Goal: Task Accomplishment & Management: Manage account settings

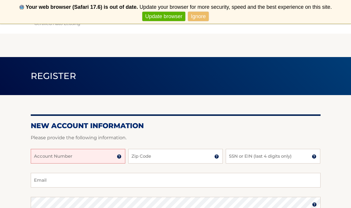
click at [99, 154] on input "Account Number" at bounding box center [78, 156] width 95 height 15
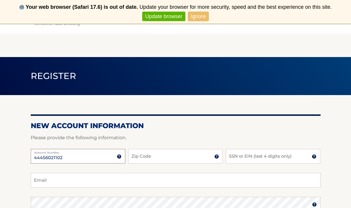
type input "44456021102"
type input "10536"
click at [260, 154] on input "SSN or EIN (last 4 digits only)" at bounding box center [273, 156] width 95 height 15
type input "0"
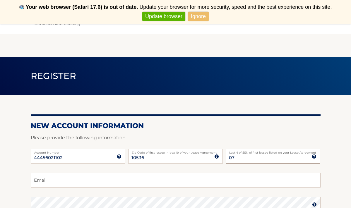
type input "0"
type input "4430"
click at [211, 181] on input "Email" at bounding box center [176, 180] width 290 height 15
click at [68, 180] on input "Email" at bounding box center [176, 180] width 290 height 15
click at [15, 173] on section "New Account Information Please provide the following information. 44456021102 A…" at bounding box center [175, 209] width 351 height 229
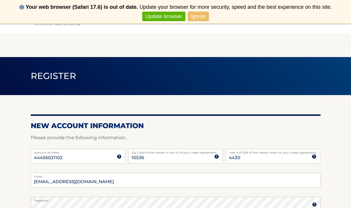
click at [58, 94] on main "Register New Account Information Please provide the following information. 4445…" at bounding box center [175, 173] width 351 height 301
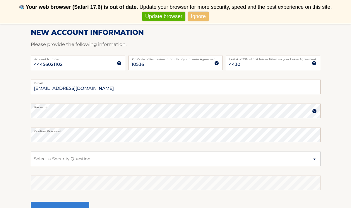
scroll to position [96, 0]
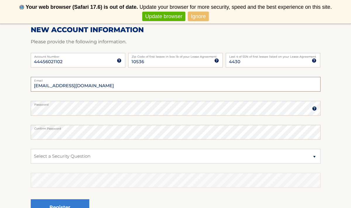
click at [113, 86] on input "basiareilly@gmail.com" at bounding box center [176, 84] width 290 height 15
type input "b"
type input "jpreilly1@mail.com"
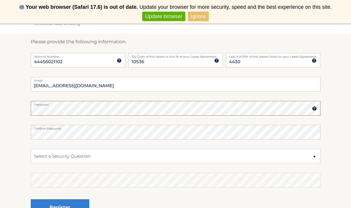
scroll to position [0, 0]
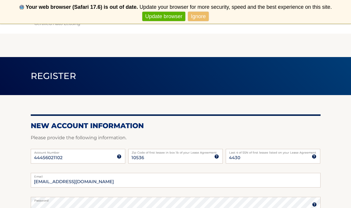
click at [127, 200] on label "Password" at bounding box center [176, 199] width 290 height 5
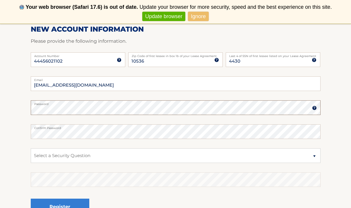
scroll to position [101, 0]
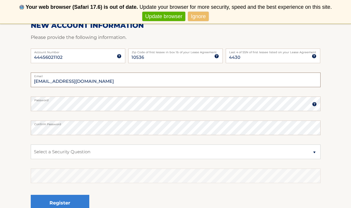
click at [87, 79] on input "jpreilly1@mail.com" at bounding box center [176, 80] width 290 height 15
click at [128, 81] on input "jpreilly1@mail.com" at bounding box center [176, 80] width 290 height 15
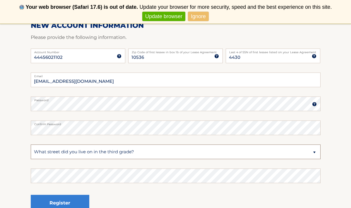
select select "2"
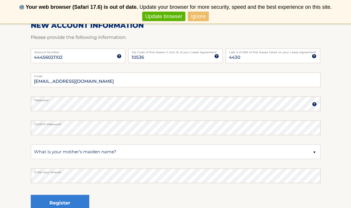
drag, startPoint x: 162, startPoint y: 168, endPoint x: 307, endPoint y: 191, distance: 146.6
click at [307, 191] on fieldset "jpreilly1@mail.com Email Password Password should be a minimum of 6 characters …" at bounding box center [176, 148] width 290 height 151
click at [71, 201] on button "Register" at bounding box center [60, 203] width 59 height 16
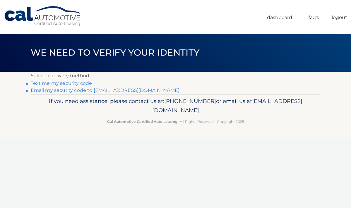
click at [57, 81] on link "Text me my security code" at bounding box center [62, 84] width 62 height 6
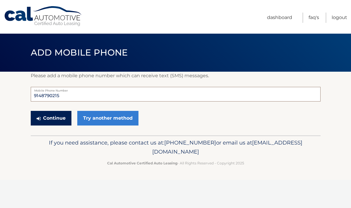
type input "9148790215"
click at [44, 117] on button "Continue" at bounding box center [51, 118] width 41 height 15
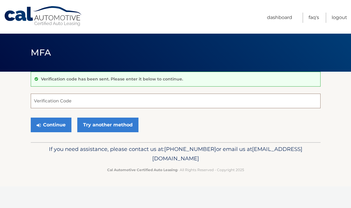
click at [52, 102] on input "Verification Code" at bounding box center [176, 101] width 290 height 15
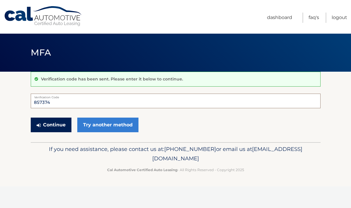
type input "857374"
click at [52, 122] on button "Continue" at bounding box center [51, 125] width 41 height 15
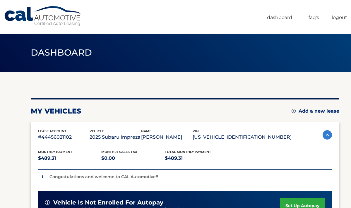
click at [25, 143] on section "You are registered for this site, but you haven't enrolled in online payments. …" at bounding box center [175, 202] width 351 height 261
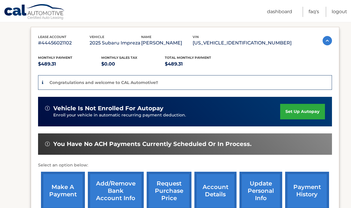
scroll to position [95, 0]
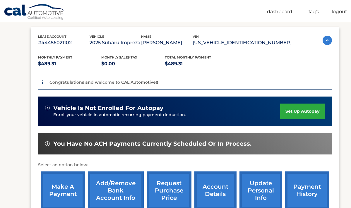
click at [301, 110] on link "set up autopay" at bounding box center [302, 112] width 45 height 16
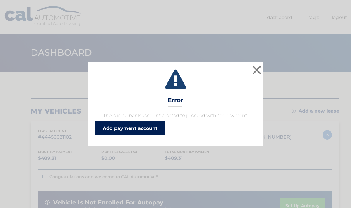
click at [151, 127] on link "Add payment account" at bounding box center [130, 129] width 70 height 14
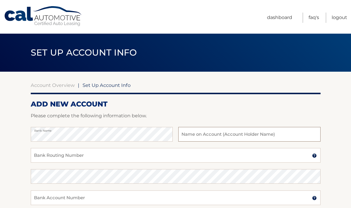
type input "Citibank"
click at [198, 156] on input "Bank Routing Number" at bounding box center [176, 155] width 290 height 15
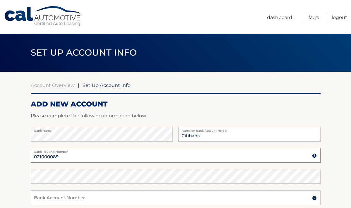
type input "021000089"
click at [101, 199] on input "Bank Account Number" at bounding box center [176, 198] width 290 height 15
type input "12030787981"
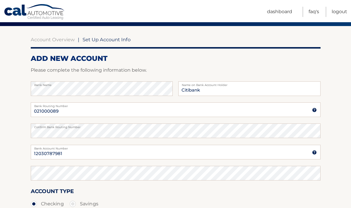
scroll to position [46, 0]
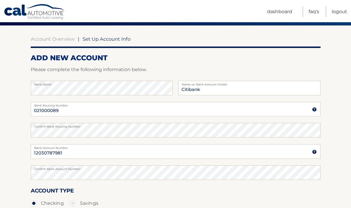
click at [170, 186] on div "Confirm Bank Account Number" at bounding box center [176, 176] width 290 height 21
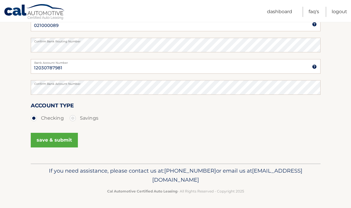
scroll to position [131, 0]
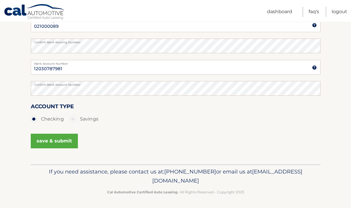
click at [55, 139] on button "save & submit" at bounding box center [54, 141] width 47 height 15
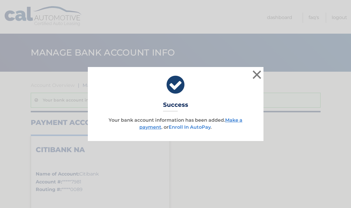
click at [177, 128] on link "Enroll In AutoPay" at bounding box center [190, 128] width 42 height 6
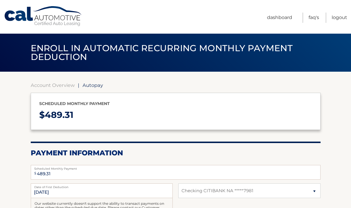
select select "NjMzYzc3NzQtNDYyNS00OWY5LTllOTEtODliZmM3MWYwMjAy"
click at [338, 141] on section "Account Overview | Autopay Scheduled monthly payment $ 489.31 Payment Informati…" at bounding box center [175, 182] width 351 height 221
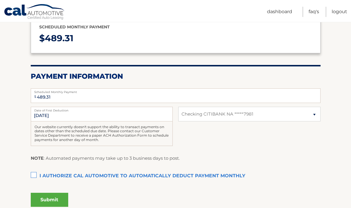
scroll to position [77, 0]
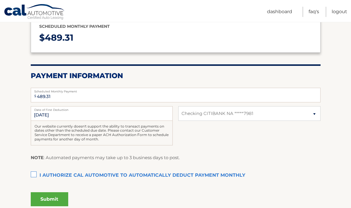
click at [32, 172] on label "I authorize cal automotive to automatically deduct payment monthly This checkbo…" at bounding box center [176, 176] width 290 height 12
click at [0, 0] on input "I authorize cal automotive to automatically deduct payment monthly This checkbo…" at bounding box center [0, 0] width 0 height 0
click at [138, 95] on input "489.31" at bounding box center [176, 95] width 290 height 15
click at [55, 198] on button "Submit" at bounding box center [50, 200] width 38 height 14
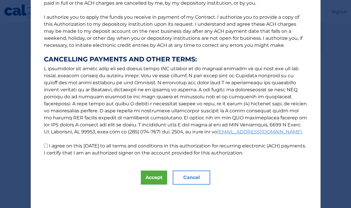
scroll to position [69, 0]
click at [160, 173] on button "Accept" at bounding box center [154, 178] width 26 height 14
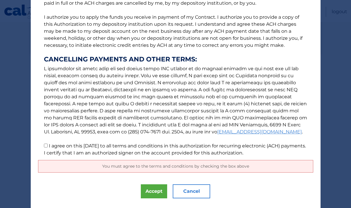
click at [46, 148] on input "I agree on this 09/30/2025 to all terms and conditions in this authorization fo…" at bounding box center [46, 146] width 4 height 4
checkbox input "true"
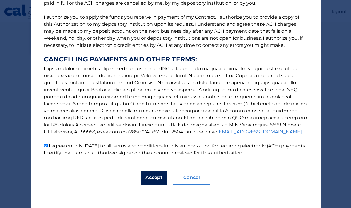
click at [156, 178] on button "Accept" at bounding box center [154, 178] width 26 height 14
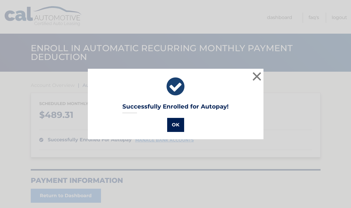
click at [177, 122] on button "OK" at bounding box center [175, 125] width 17 height 14
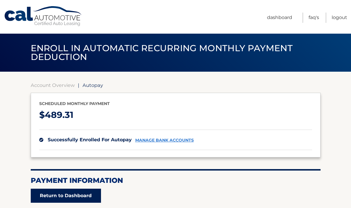
click at [70, 193] on link "Return to Dashboard" at bounding box center [66, 196] width 70 height 14
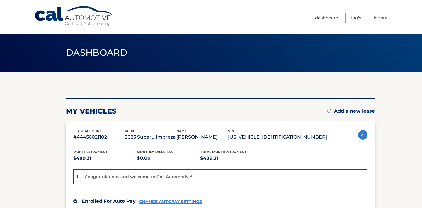
click at [351, 136] on section "my vehicles Add a new lease lease account #44456021102 vehicle 2025 Subaru Impr…" at bounding box center [211, 191] width 422 height 239
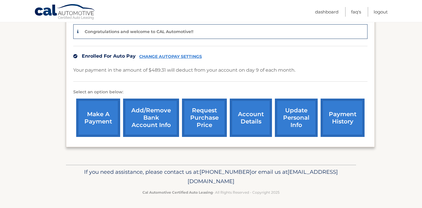
scroll to position [145, 0]
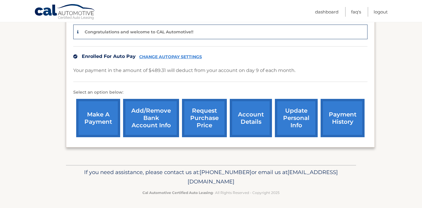
click at [101, 112] on link "make a payment" at bounding box center [98, 118] width 44 height 38
click at [101, 121] on link "make a payment" at bounding box center [98, 118] width 44 height 38
click at [103, 113] on link "make a payment" at bounding box center [98, 118] width 44 height 38
click at [94, 115] on link "make a payment" at bounding box center [98, 118] width 44 height 38
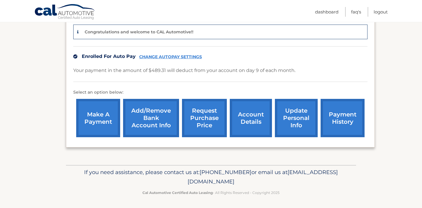
click at [101, 110] on link "make a payment" at bounding box center [98, 118] width 44 height 38
click at [340, 121] on link "payment history" at bounding box center [343, 118] width 44 height 38
click at [92, 114] on link "make a payment" at bounding box center [98, 118] width 44 height 38
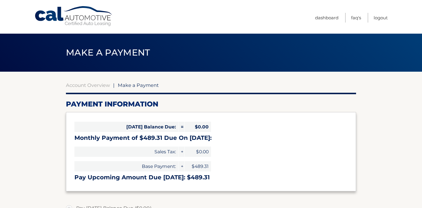
select select "NjMzYzc3NzQtNDYyNS00OWY5LTllOTEtODliZmM3MWYwMjAy"
